Goal: Task Accomplishment & Management: Manage account settings

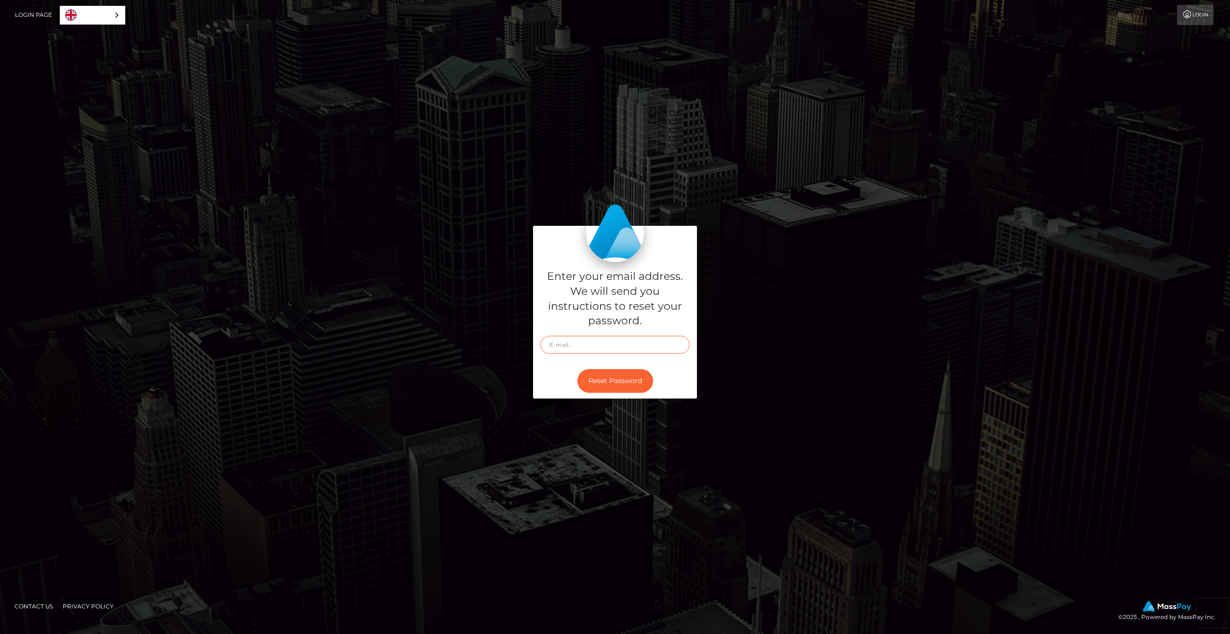
click at [606, 338] on input "text" at bounding box center [614, 345] width 149 height 18
type input "[EMAIL_ADDRESS][DOMAIN_NAME]"
click at [612, 370] on button "Reset Password" at bounding box center [616, 381] width 76 height 24
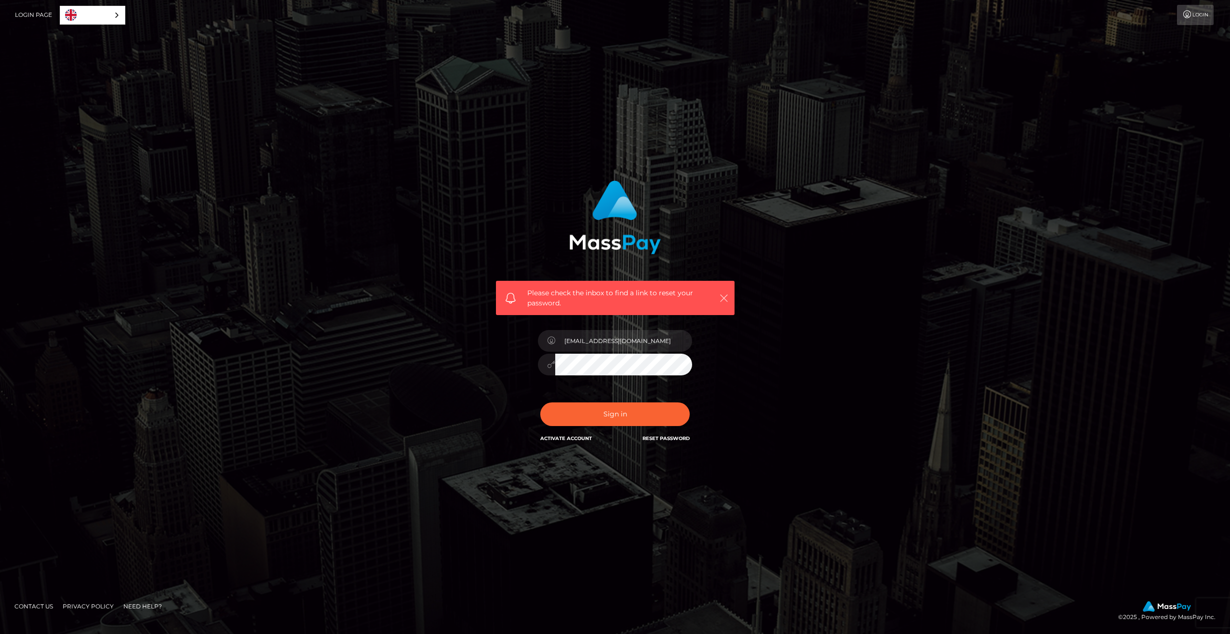
click at [727, 297] on icon "button" at bounding box center [724, 298] width 10 height 10
click at [721, 297] on icon "button" at bounding box center [724, 298] width 10 height 10
click at [624, 411] on button "Sign in" at bounding box center [614, 414] width 149 height 24
